Goal: Transaction & Acquisition: Subscribe to service/newsletter

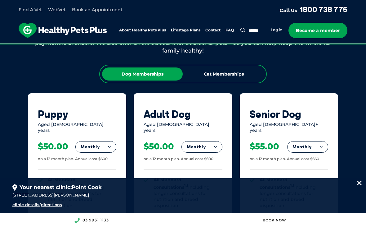
scroll to position [397, 0]
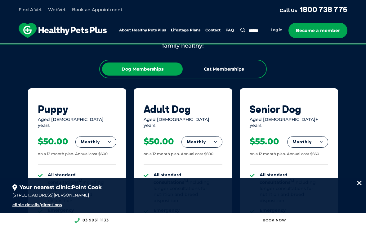
click at [223, 67] on div "Cat Memberships" at bounding box center [223, 68] width 81 height 13
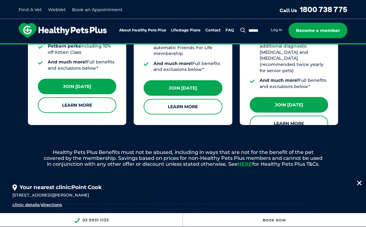
scroll to position [663, 0]
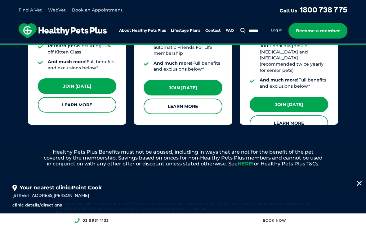
click at [213, 98] on link "Learn More" at bounding box center [183, 106] width 79 height 16
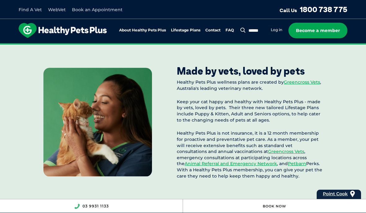
scroll to position [605, 0]
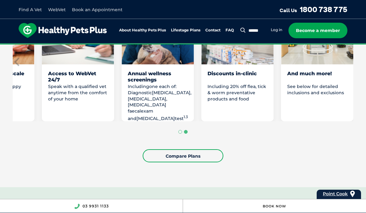
click at [190, 157] on link "Compare Plans" at bounding box center [183, 155] width 81 height 13
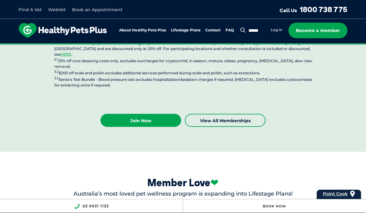
scroll to position [1674, 0]
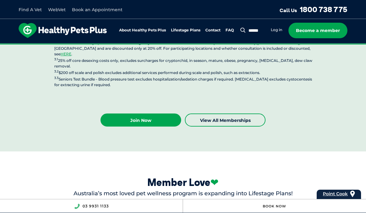
click at [152, 113] on link "Join Now" at bounding box center [141, 119] width 81 height 13
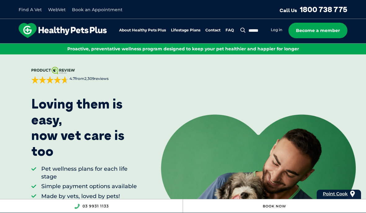
click at [329, 29] on link "Become a member" at bounding box center [318, 31] width 59 height 16
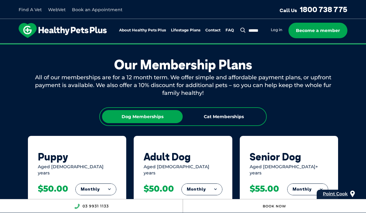
scroll to position [365, 0]
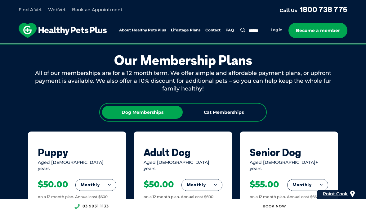
click at [231, 106] on div "Cat Memberships" at bounding box center [223, 112] width 81 height 13
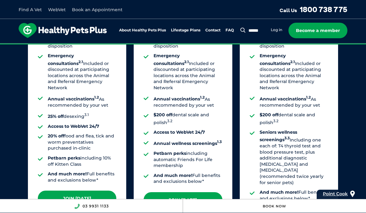
scroll to position [553, 0]
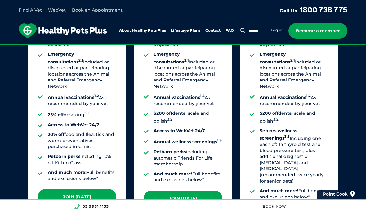
click at [200, 190] on link "Join [DATE]" at bounding box center [183, 198] width 79 height 16
